Goal: Task Accomplishment & Management: Use online tool/utility

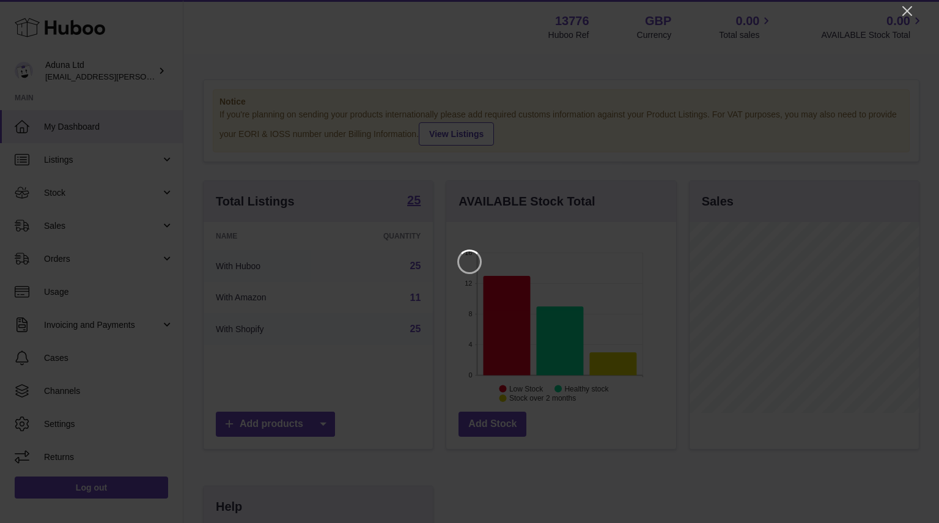
scroll to position [191, 230]
click at [903, 9] on icon "Close" at bounding box center [907, 11] width 15 height 15
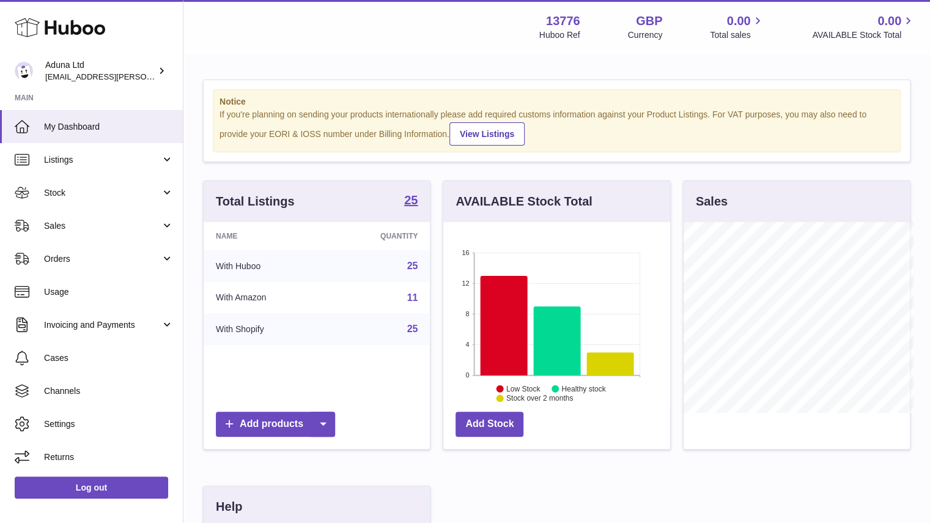
scroll to position [611338, 611302]
click at [132, 221] on span "Sales" at bounding box center [102, 226] width 117 height 12
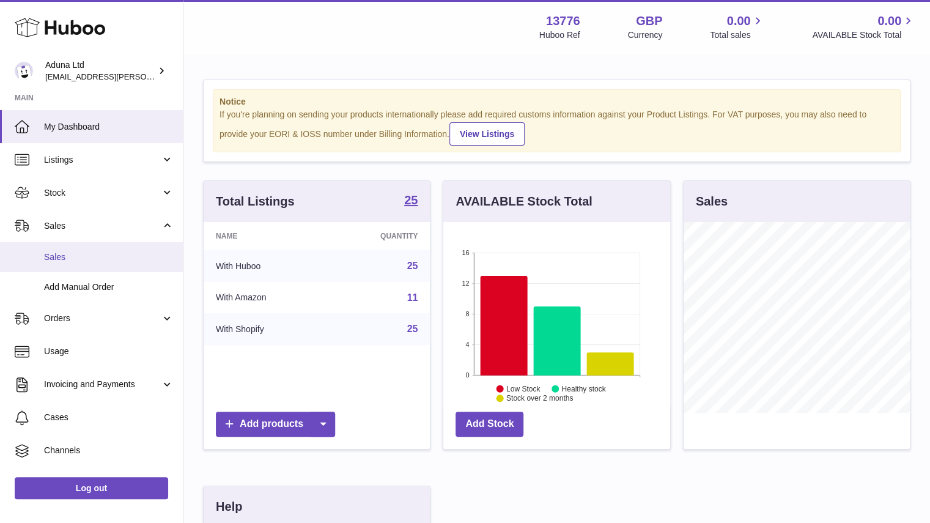
click at [133, 261] on span "Sales" at bounding box center [109, 257] width 130 height 12
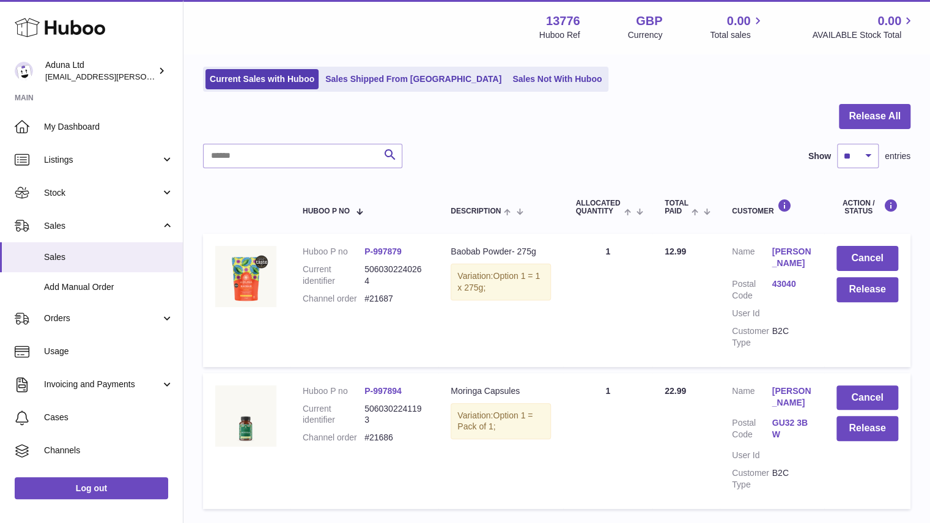
scroll to position [95, 0]
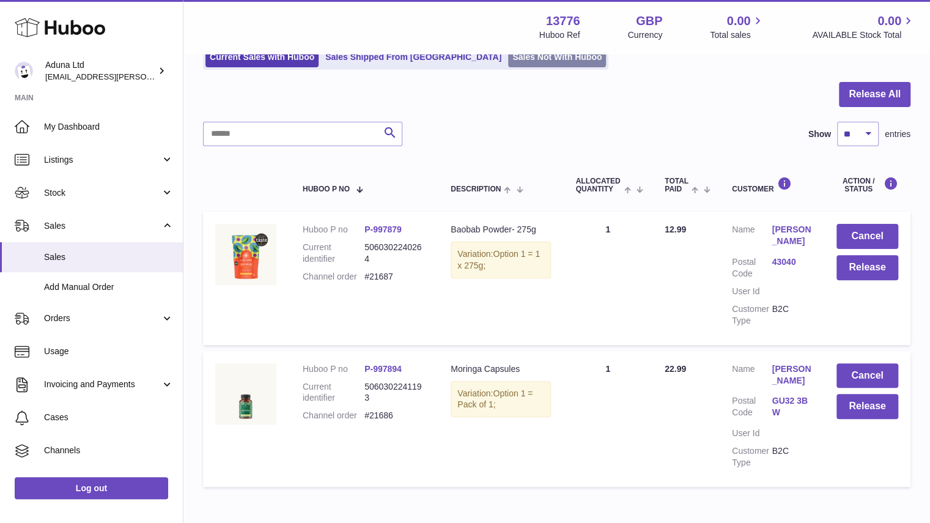
click at [508, 64] on link "Sales Not With Huboo" at bounding box center [557, 57] width 98 height 20
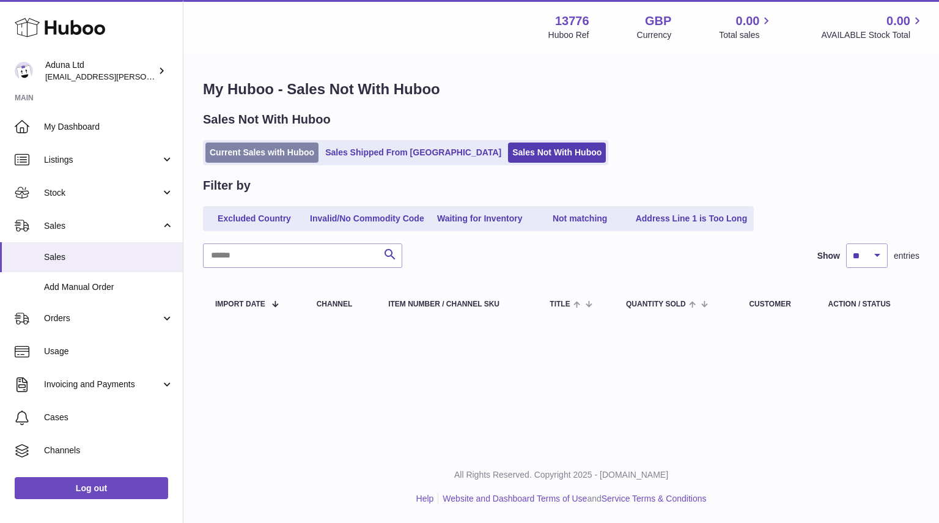
click at [243, 153] on link "Current Sales with Huboo" at bounding box center [261, 152] width 113 height 20
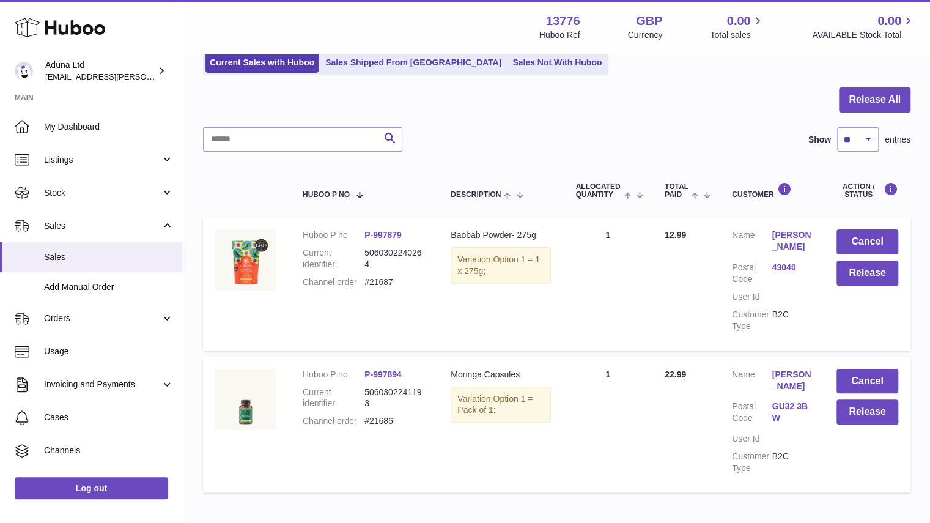
scroll to position [89, 0]
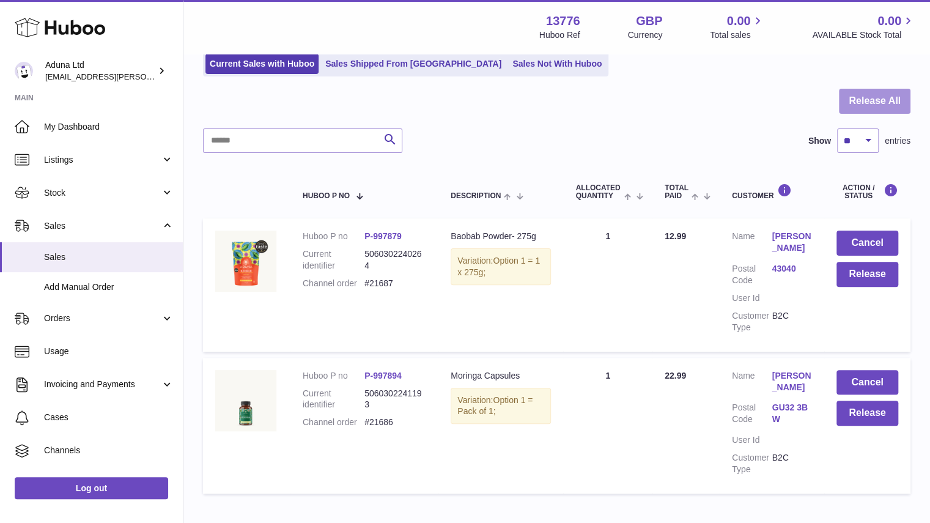
click at [877, 89] on button "Release All" at bounding box center [875, 101] width 72 height 25
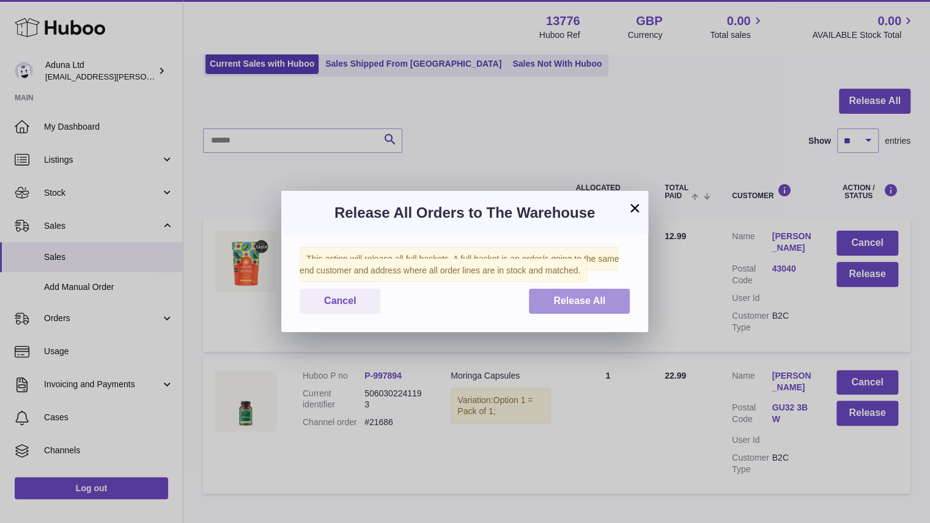
click at [591, 297] on span "Release All" at bounding box center [579, 300] width 52 height 10
